Goal: Find specific page/section

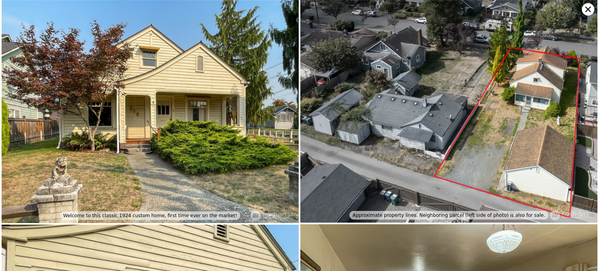
scroll to position [0, 3]
click at [587, 10] on icon at bounding box center [588, 9] width 12 height 12
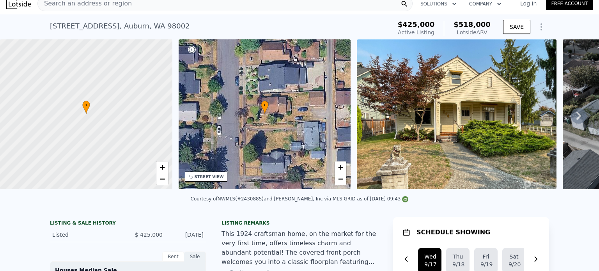
scroll to position [0, 0]
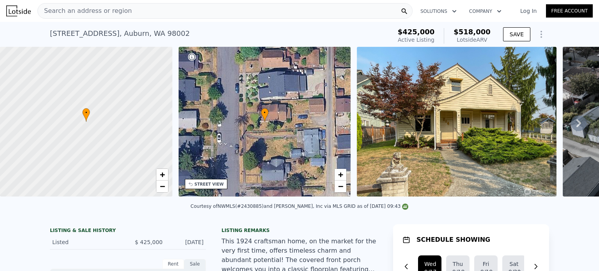
click at [134, 9] on div "Search an address or region" at bounding box center [224, 11] width 375 height 16
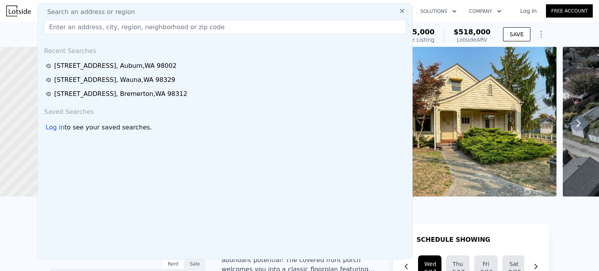
click at [134, 9] on div "Search an address or region" at bounding box center [225, 11] width 368 height 9
click at [113, 29] on input "text" at bounding box center [225, 27] width 362 height 14
paste input "[STREET_ADDRESS]"
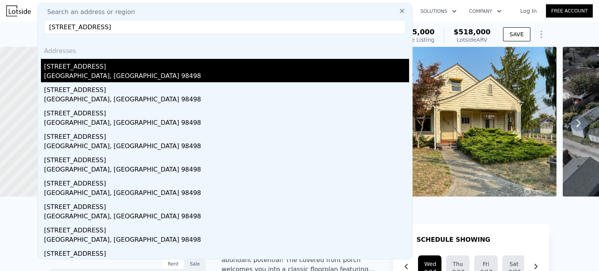
type input "[STREET_ADDRESS]"
click at [68, 65] on div "[STREET_ADDRESS]" at bounding box center [226, 65] width 365 height 12
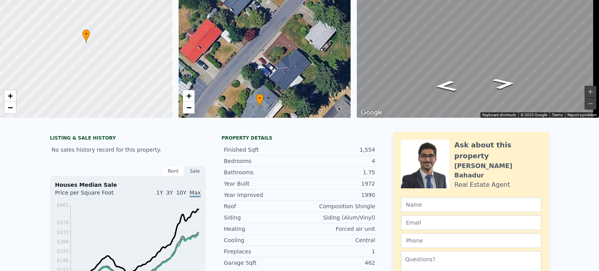
scroll to position [3, 0]
